Goal: Find contact information: Find contact information

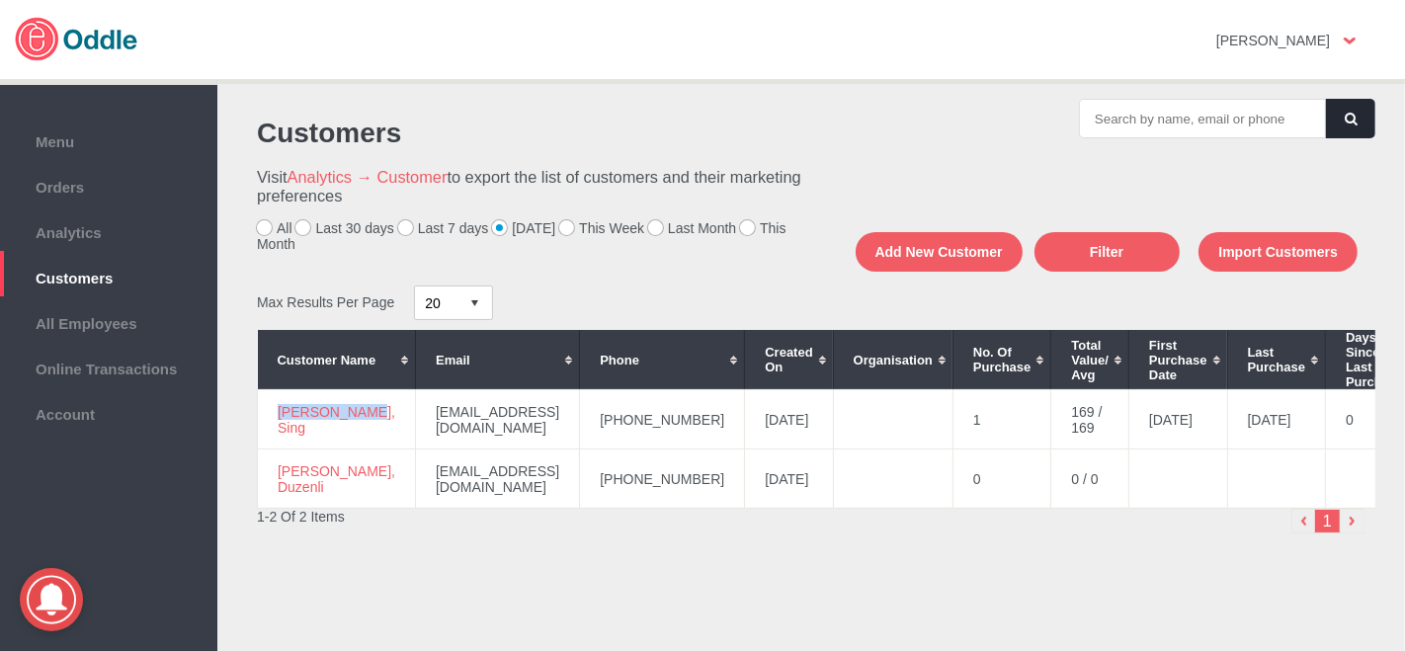
drag, startPoint x: 316, startPoint y: 426, endPoint x: 267, endPoint y: 418, distance: 50.0
click at [267, 418] on td "[PERSON_NAME], Sing" at bounding box center [337, 419] width 158 height 59
copy link "[PERSON_NAME], Sing"
drag, startPoint x: 679, startPoint y: 421, endPoint x: 571, endPoint y: 425, distance: 107.7
click at [580, 425] on td "[PHONE_NUMBER]" at bounding box center [662, 419] width 165 height 59
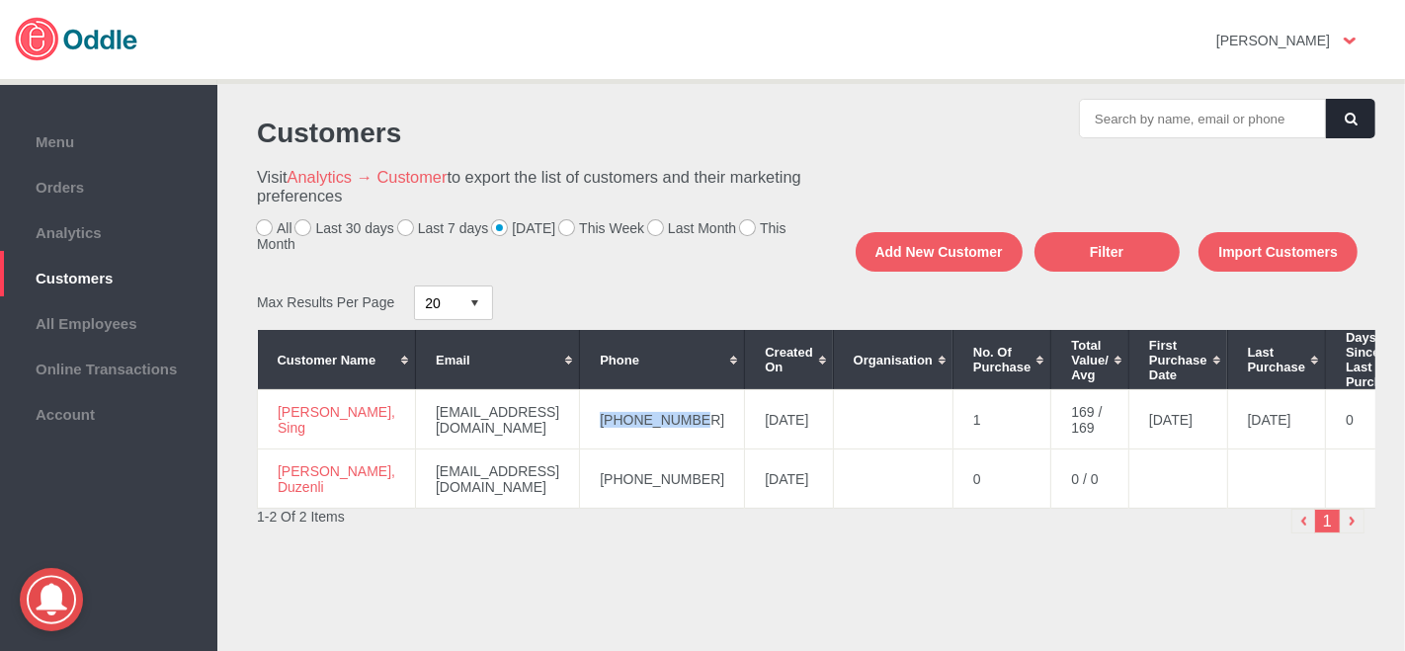
copy td "[PHONE_NUMBER]"
click at [645, 588] on div "Customers Visit Analytics → Customer to export the list of customers and their …" at bounding box center [811, 392] width 1148 height 586
click at [86, 181] on span "Orders" at bounding box center [109, 185] width 198 height 22
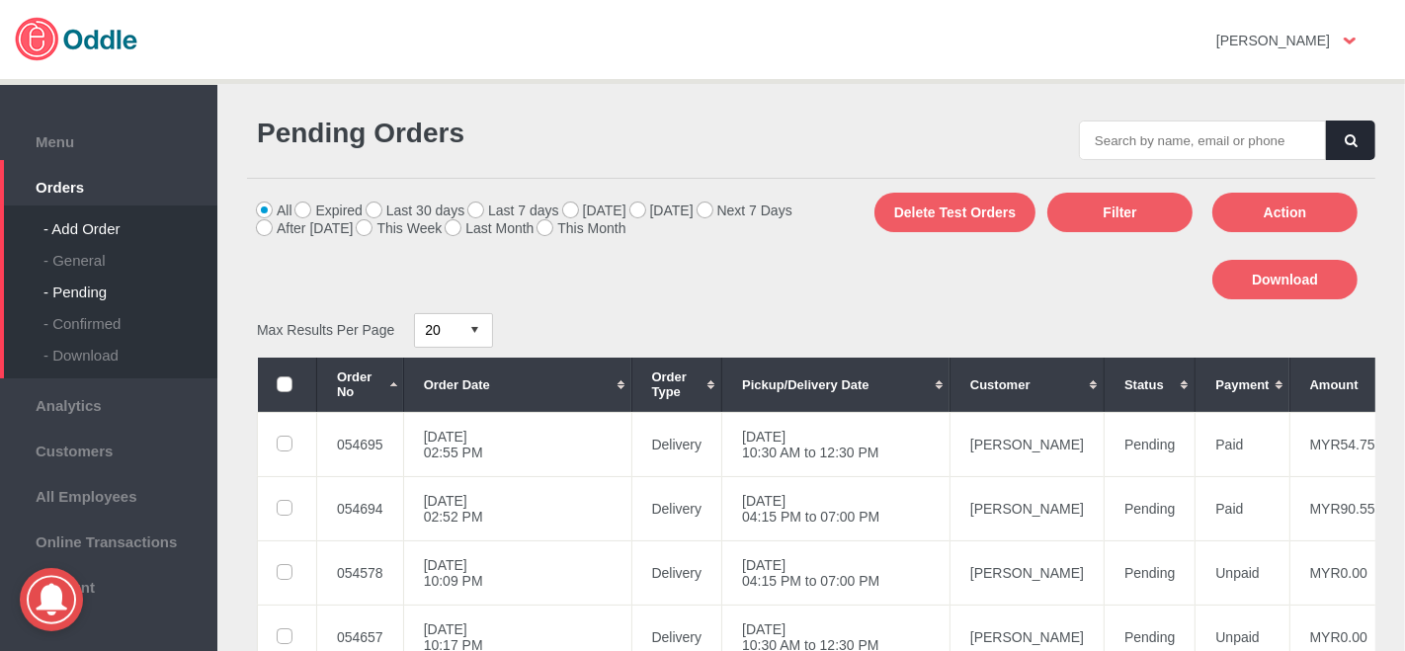
click at [122, 229] on div "- Add Order" at bounding box center [130, 221] width 174 height 32
